Goal: Complete application form

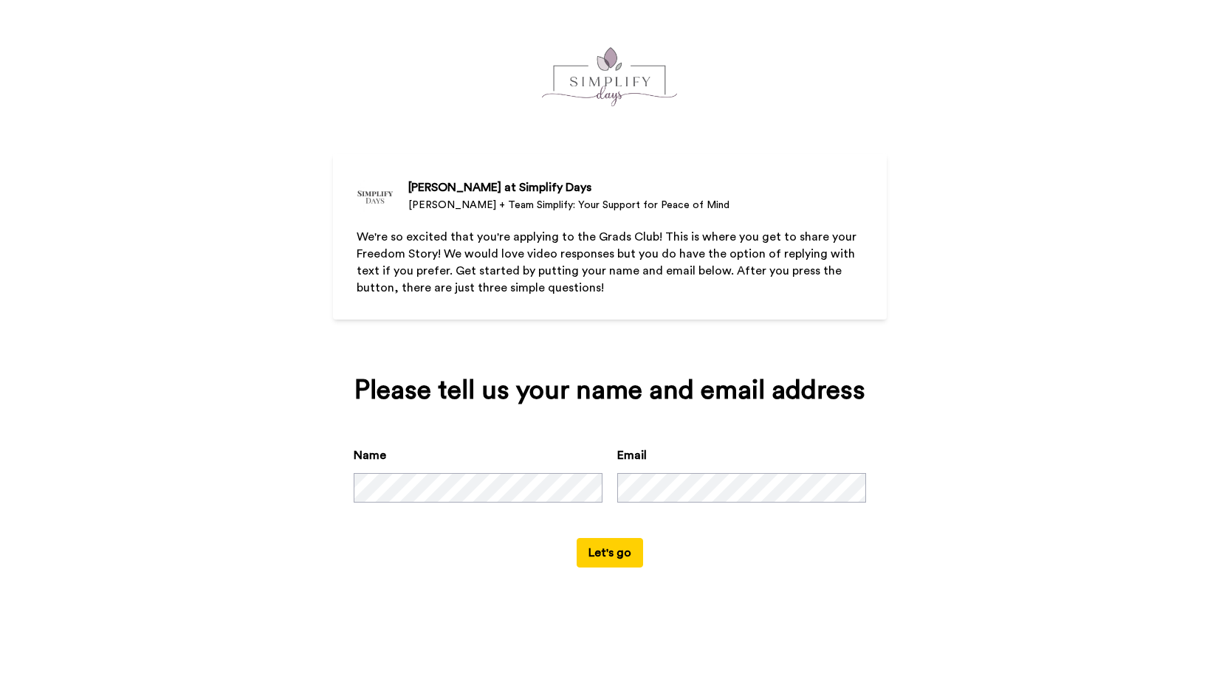
click at [601, 568] on button "Let's go" at bounding box center [610, 553] width 66 height 30
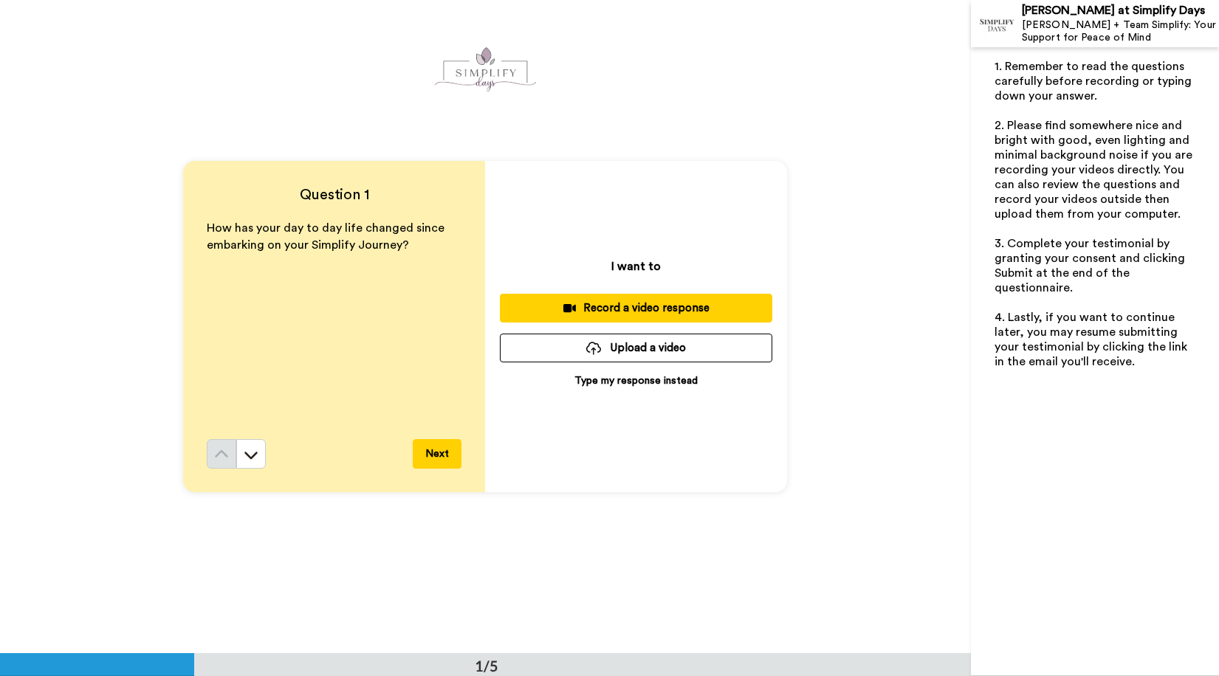
click at [270, 270] on div "How has your day to day life changed since embarking on your Simplify Journey?" at bounding box center [334, 329] width 255 height 219
click at [268, 300] on div "How has your day to day life changed since embarking on your Simplify Journey?" at bounding box center [334, 329] width 255 height 219
click at [617, 383] on p "Type my response instead" at bounding box center [636, 381] width 123 height 15
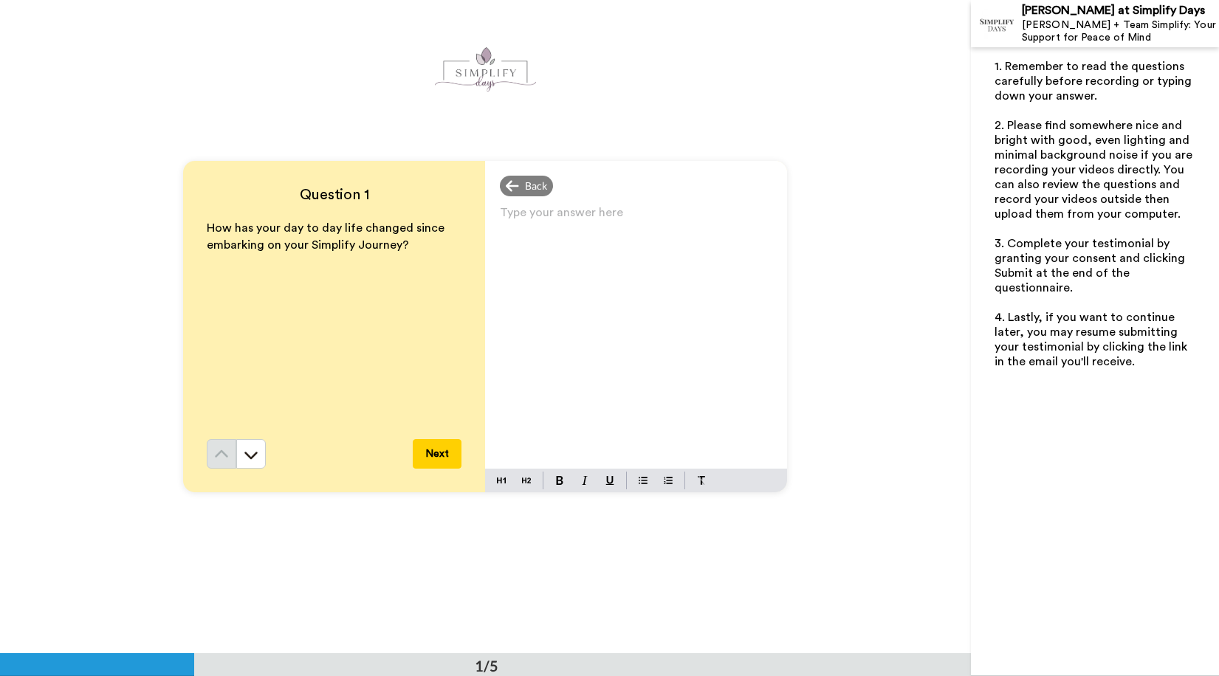
click at [489, 221] on div "Type your answer here ﻿" at bounding box center [636, 335] width 302 height 267
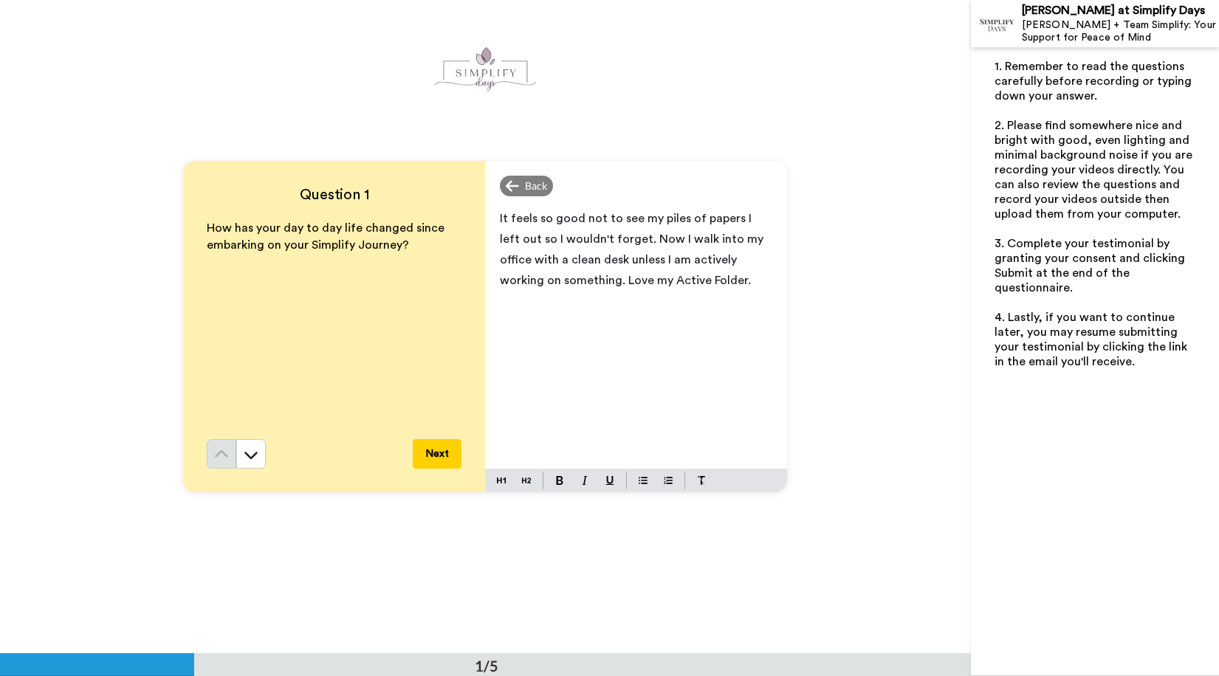
click at [440, 453] on button "Next" at bounding box center [437, 454] width 49 height 30
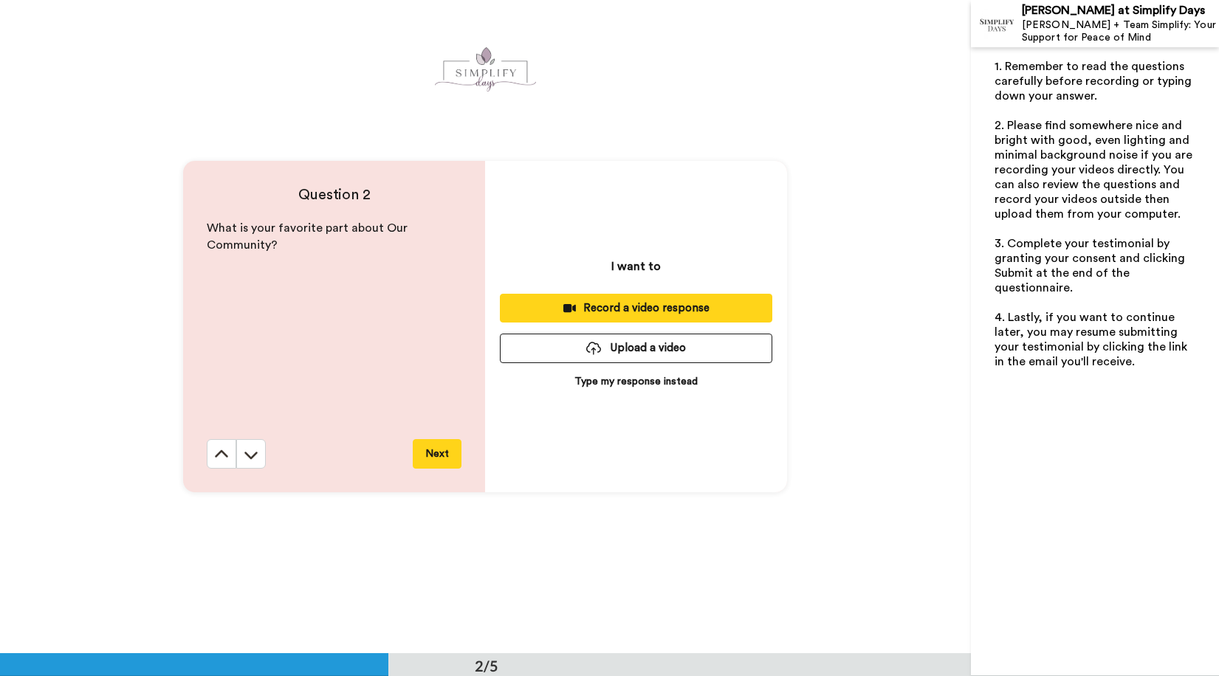
scroll to position [654, 0]
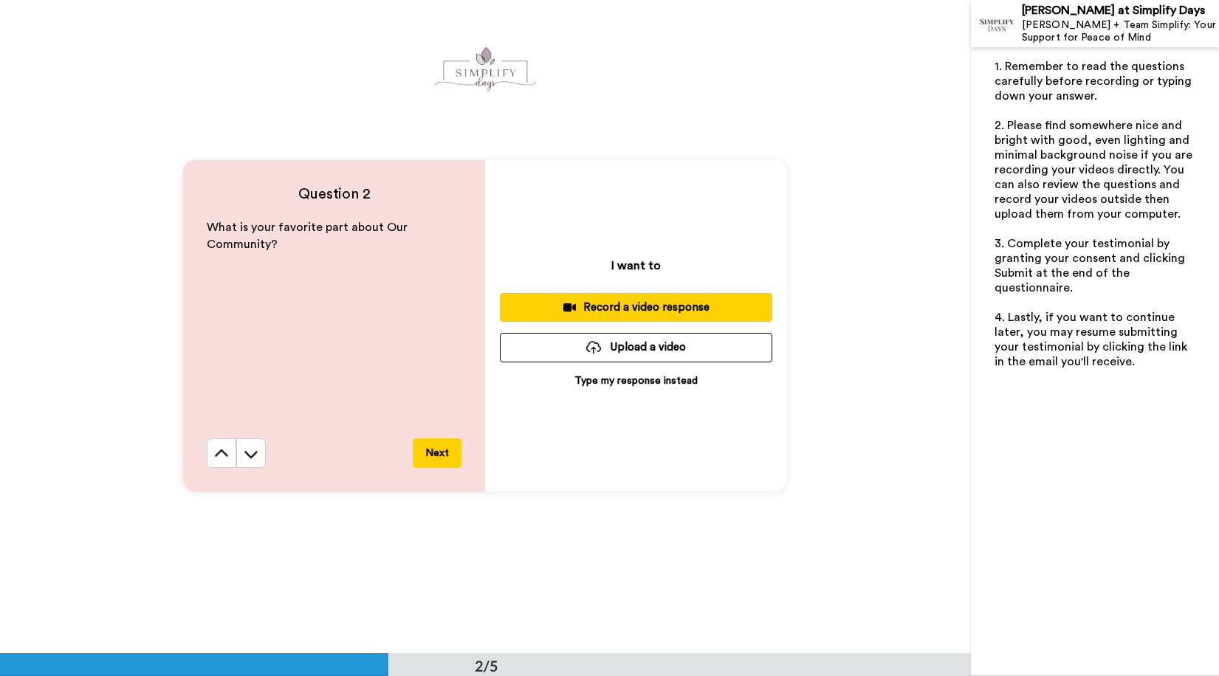
click at [624, 380] on p "Type my response instead" at bounding box center [636, 381] width 123 height 15
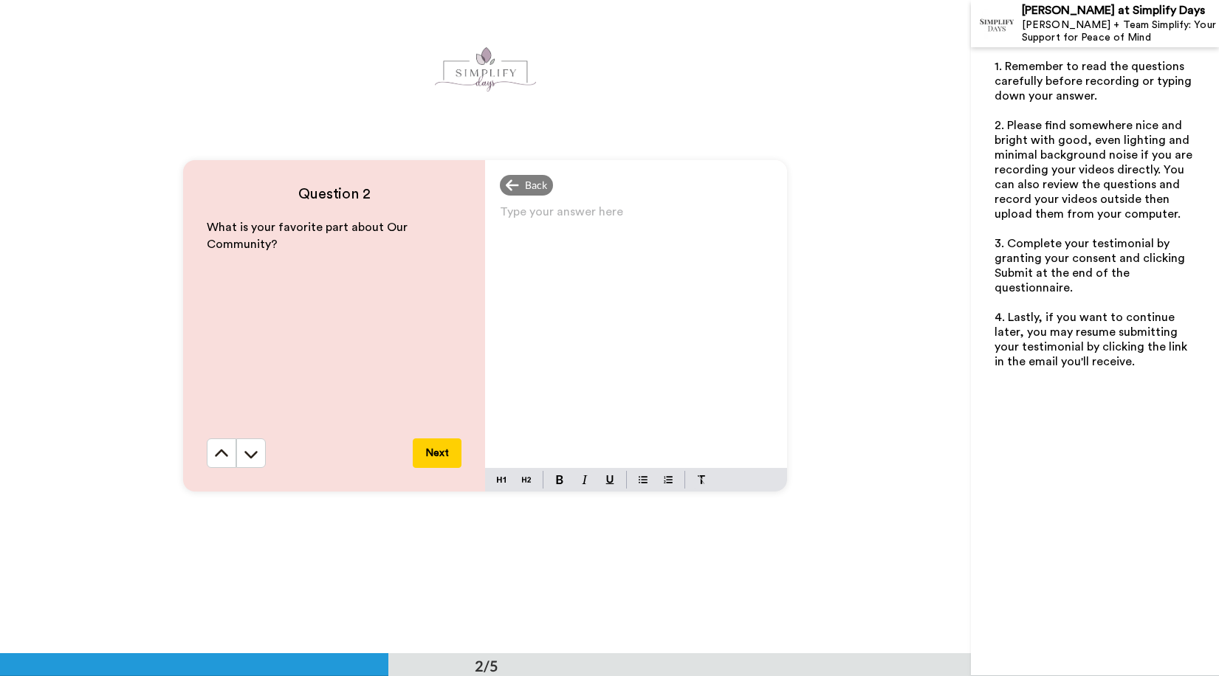
click at [511, 219] on p "Type your answer here ﻿" at bounding box center [636, 218] width 273 height 21
click at [439, 451] on button "Next" at bounding box center [437, 454] width 49 height 30
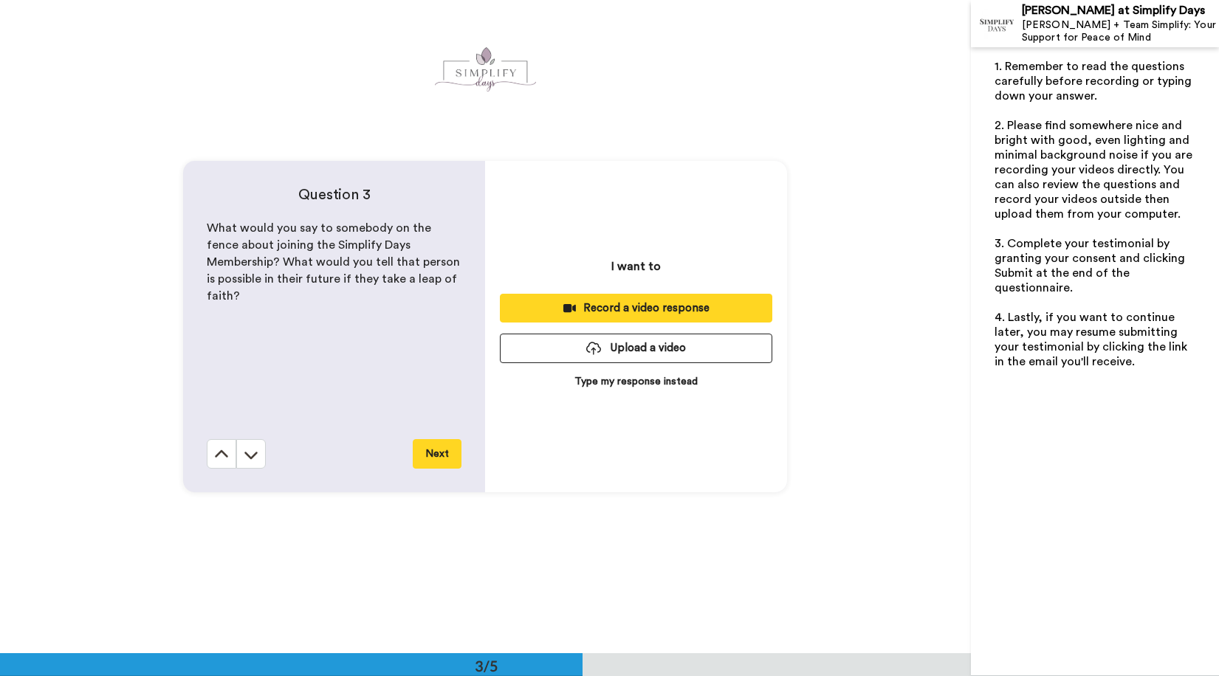
scroll to position [1308, 0]
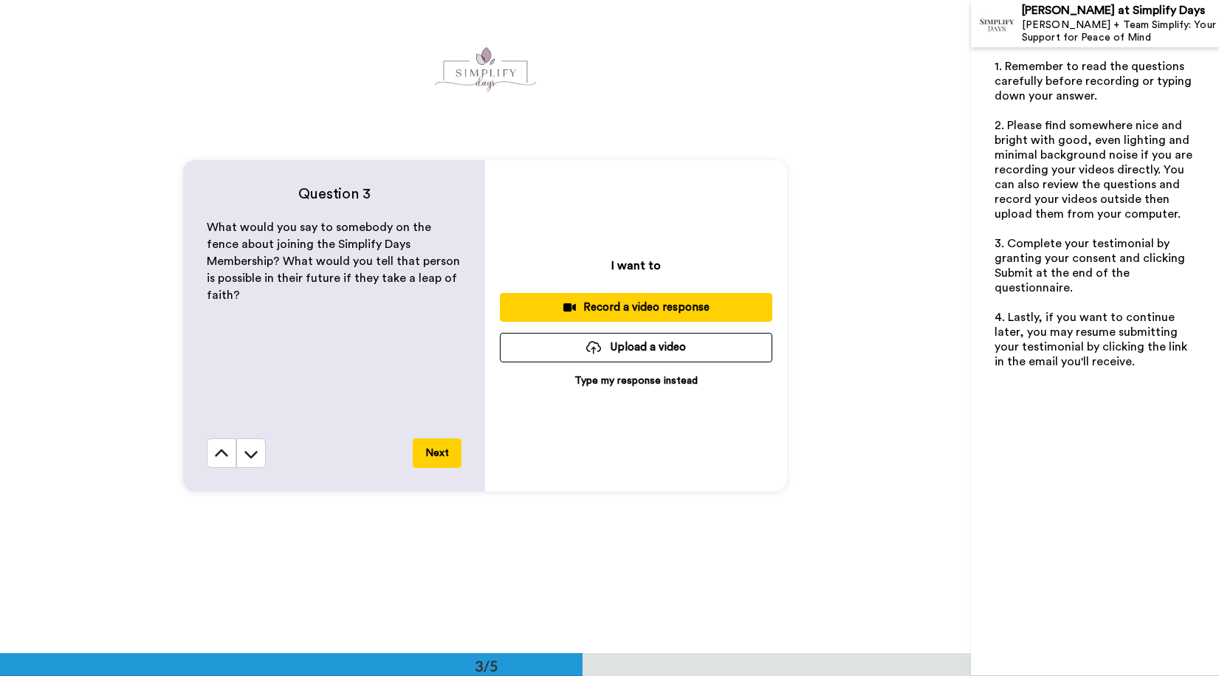
click at [628, 380] on p "Type my response instead" at bounding box center [636, 381] width 123 height 15
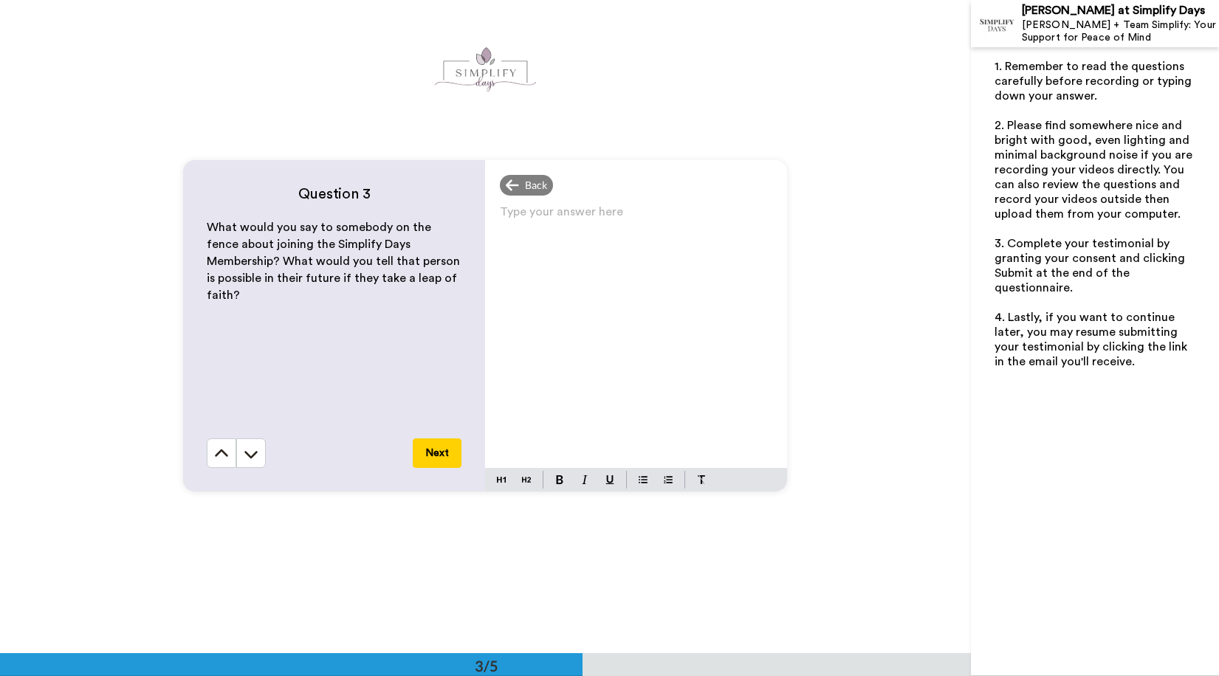
click at [509, 222] on p "Type your answer here ﻿" at bounding box center [636, 218] width 273 height 21
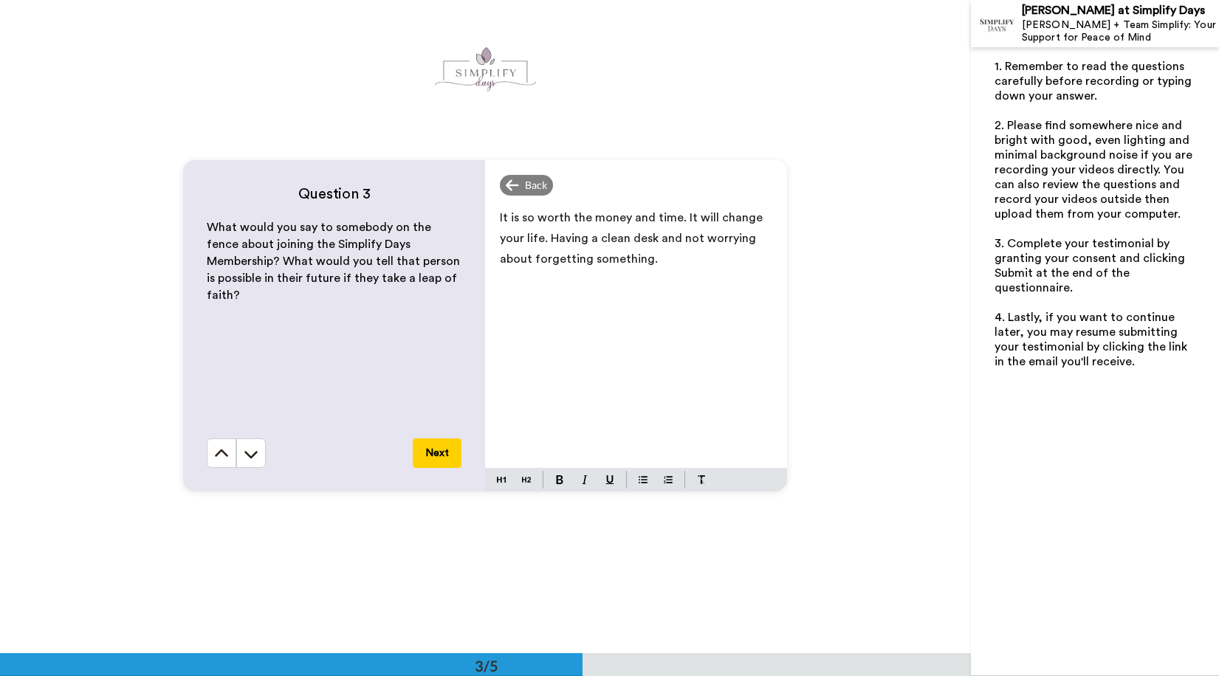
click at [441, 454] on button "Next" at bounding box center [437, 454] width 49 height 30
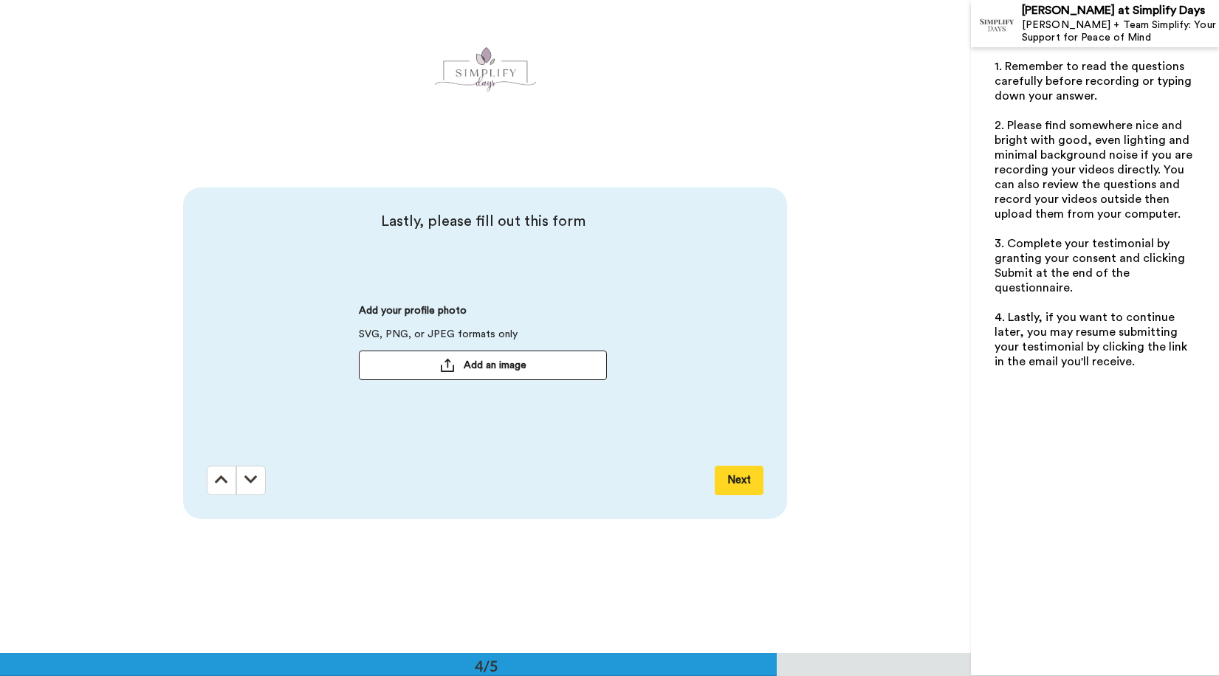
scroll to position [1962, 0]
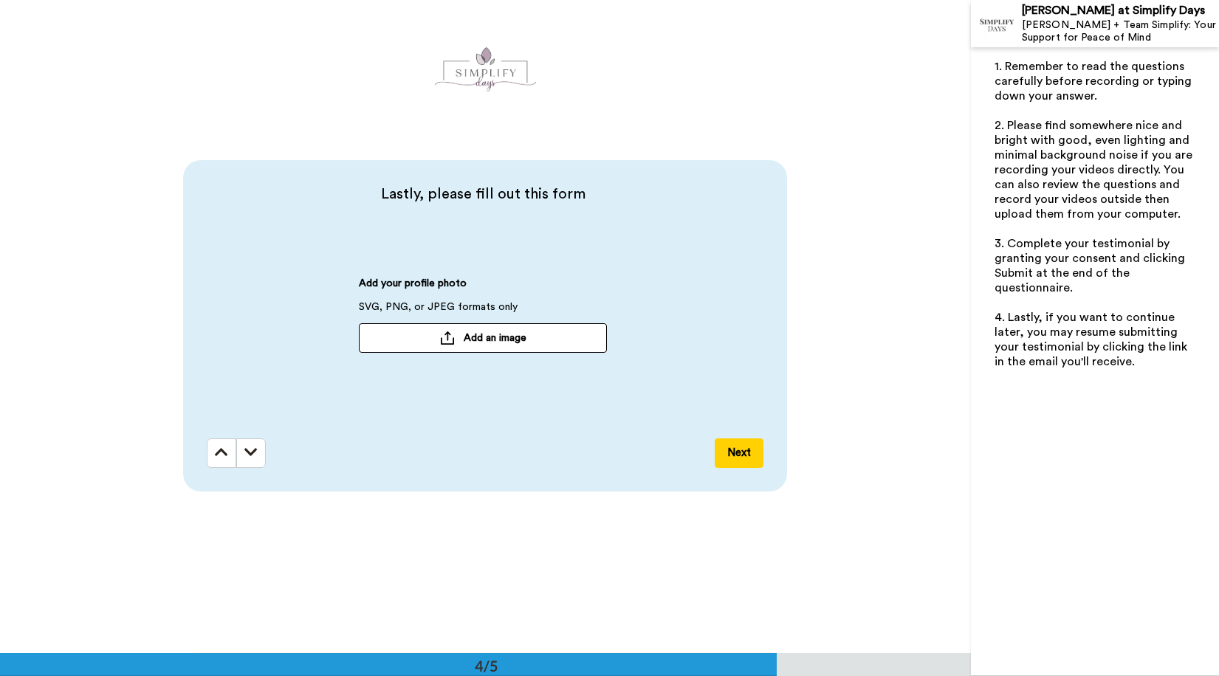
click at [487, 339] on span "Add an image" at bounding box center [495, 338] width 63 height 15
click at [455, 334] on button "Add an image" at bounding box center [483, 338] width 248 height 30
click at [736, 449] on button "Next" at bounding box center [739, 454] width 49 height 30
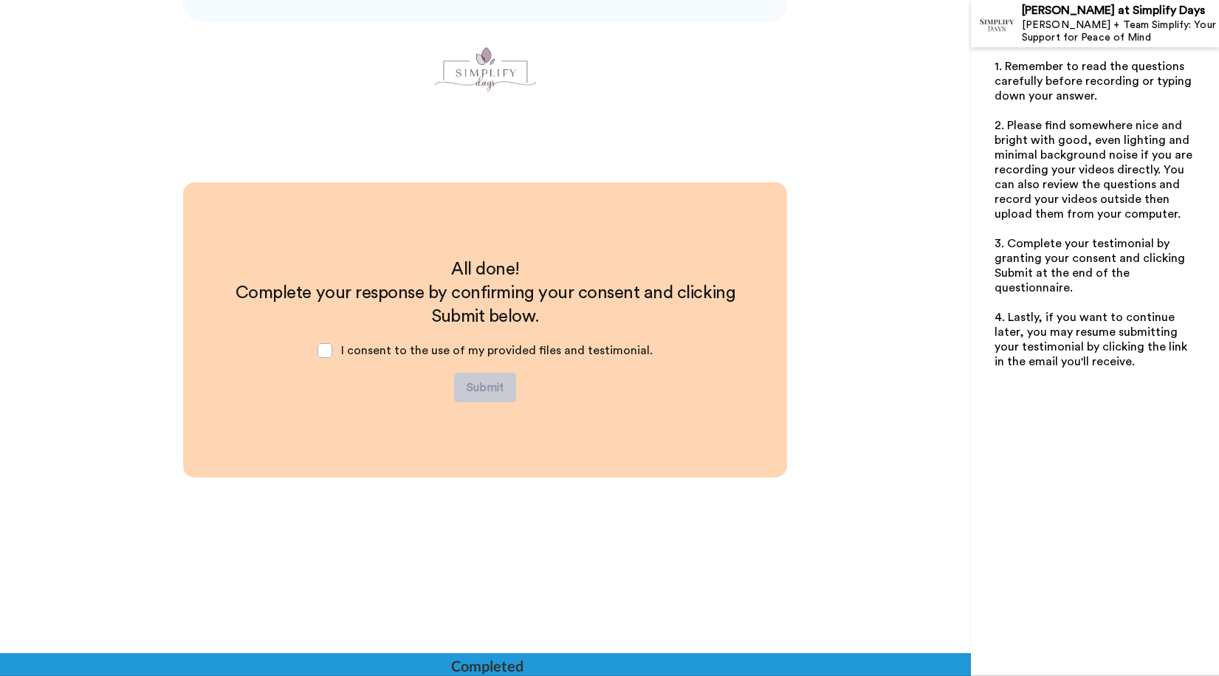
scroll to position [2436, 0]
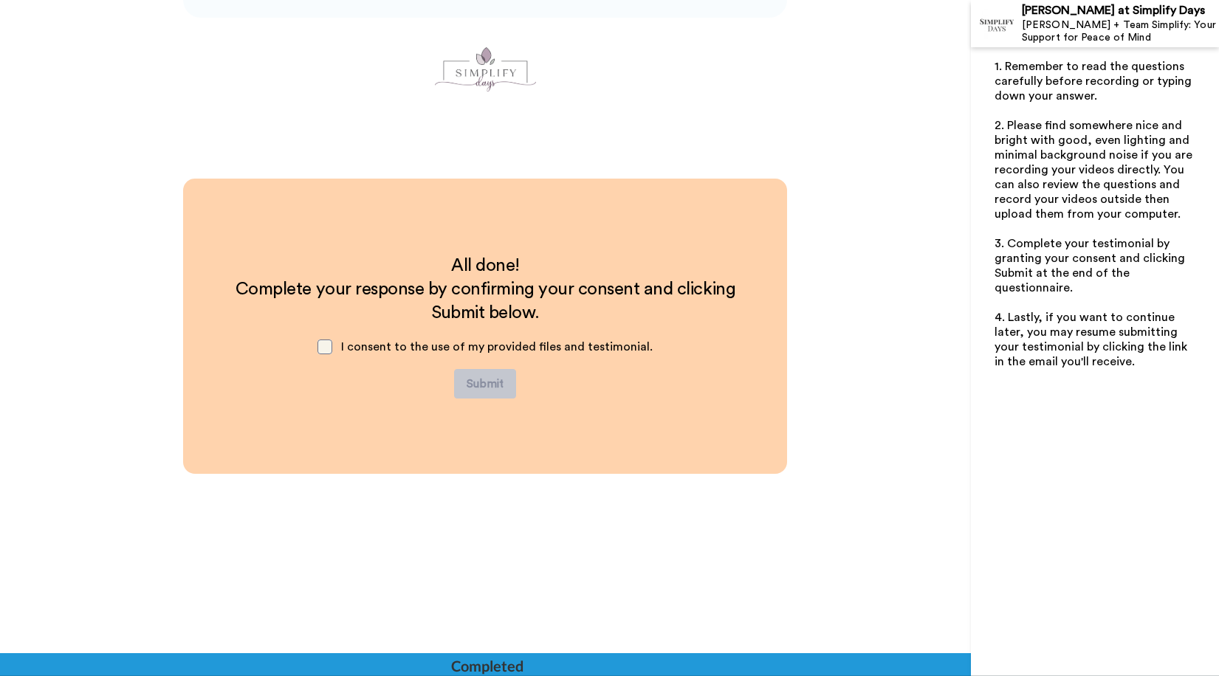
click at [330, 344] on span at bounding box center [325, 347] width 15 height 15
click at [488, 383] on button "Submit" at bounding box center [485, 384] width 62 height 30
